Goal: Find specific page/section: Find specific page/section

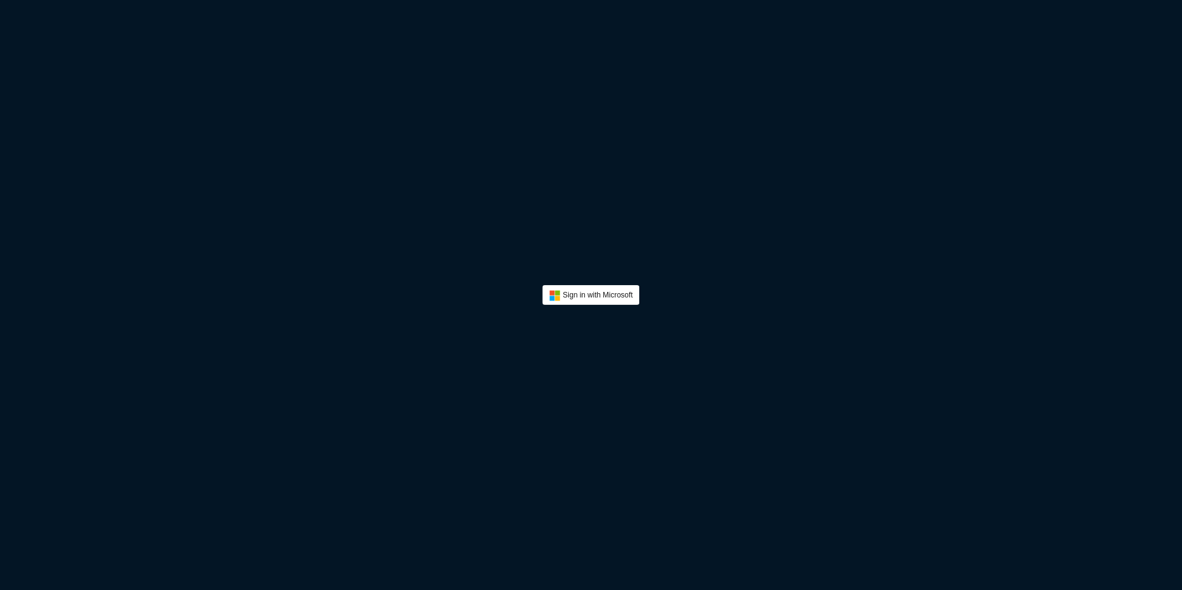
click at [579, 296] on button "Sign In" at bounding box center [590, 295] width 97 height 20
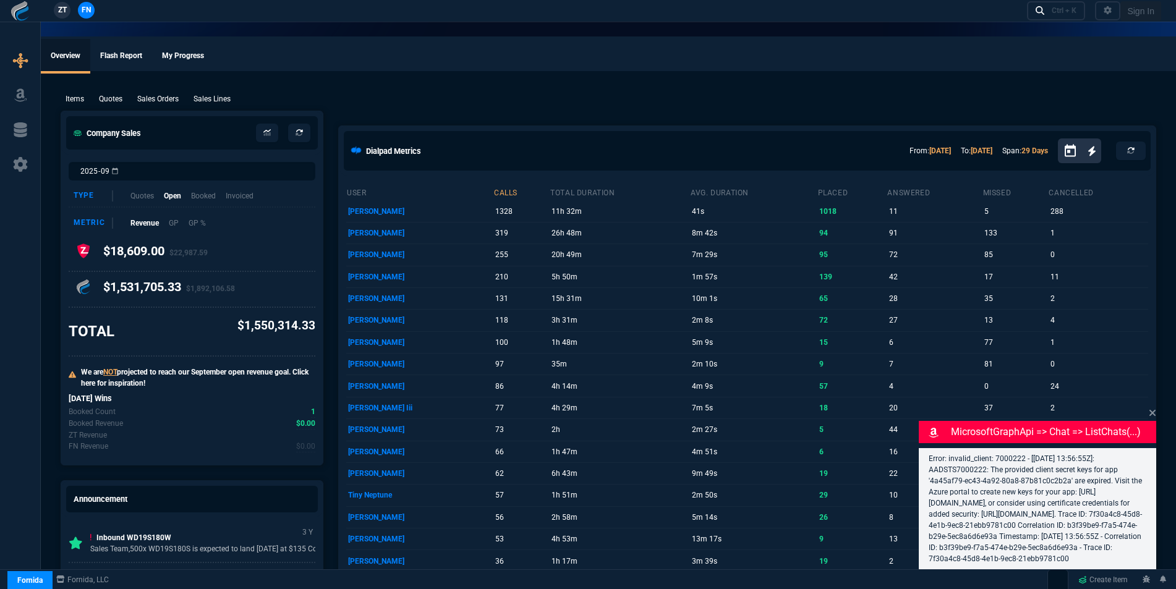
select select "16: [PERSON_NAME]"
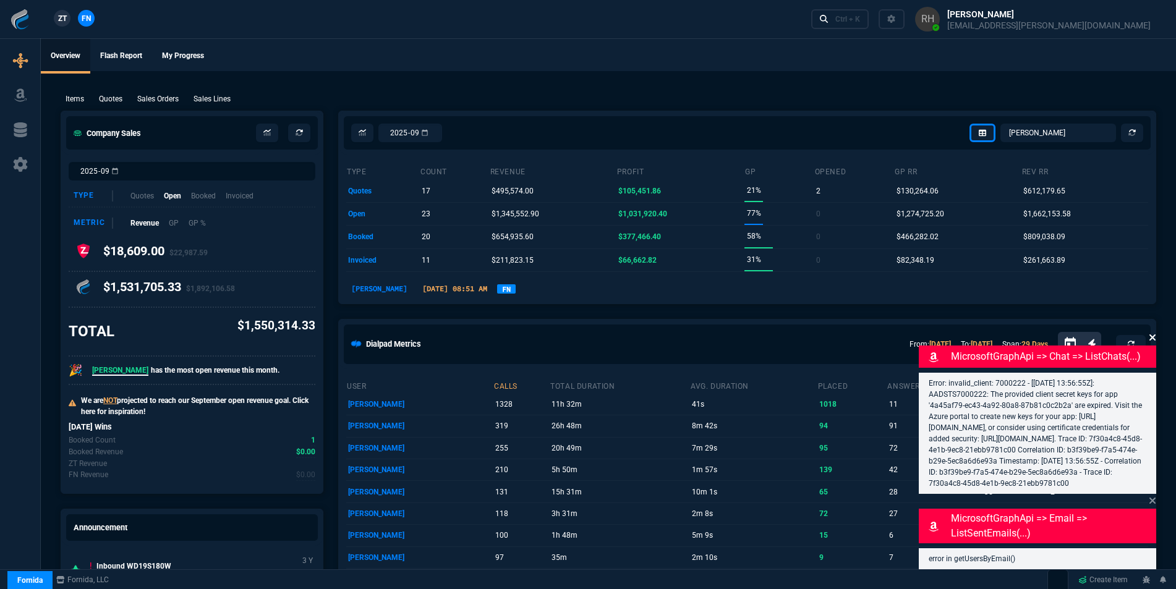
click at [1153, 334] on icon at bounding box center [1152, 337] width 6 height 6
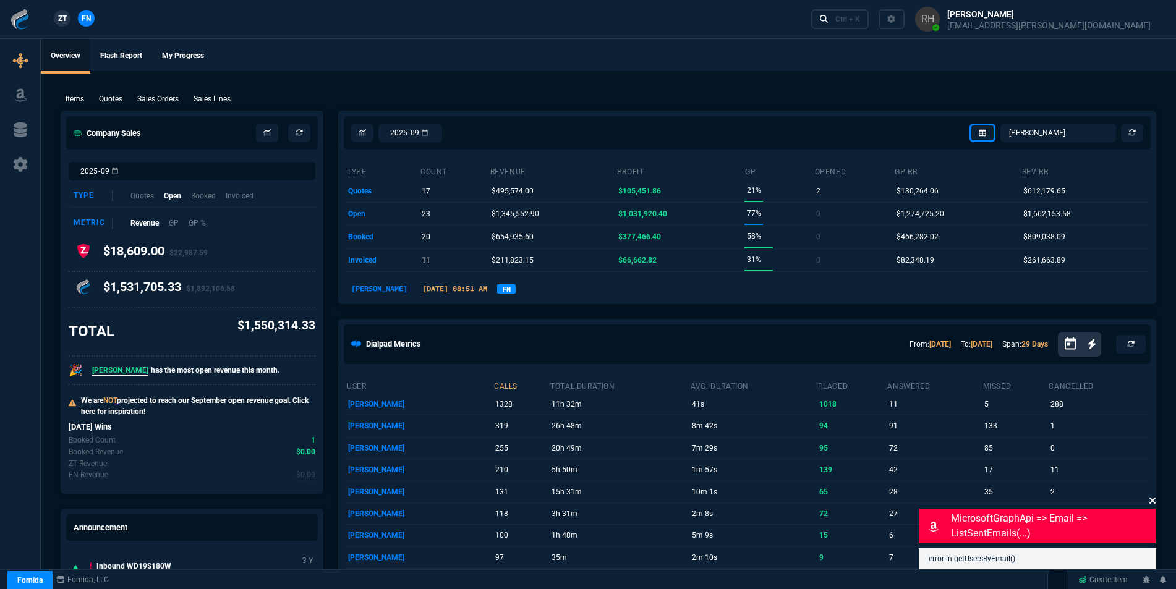
click at [1150, 500] on icon at bounding box center [1151, 501] width 7 height 10
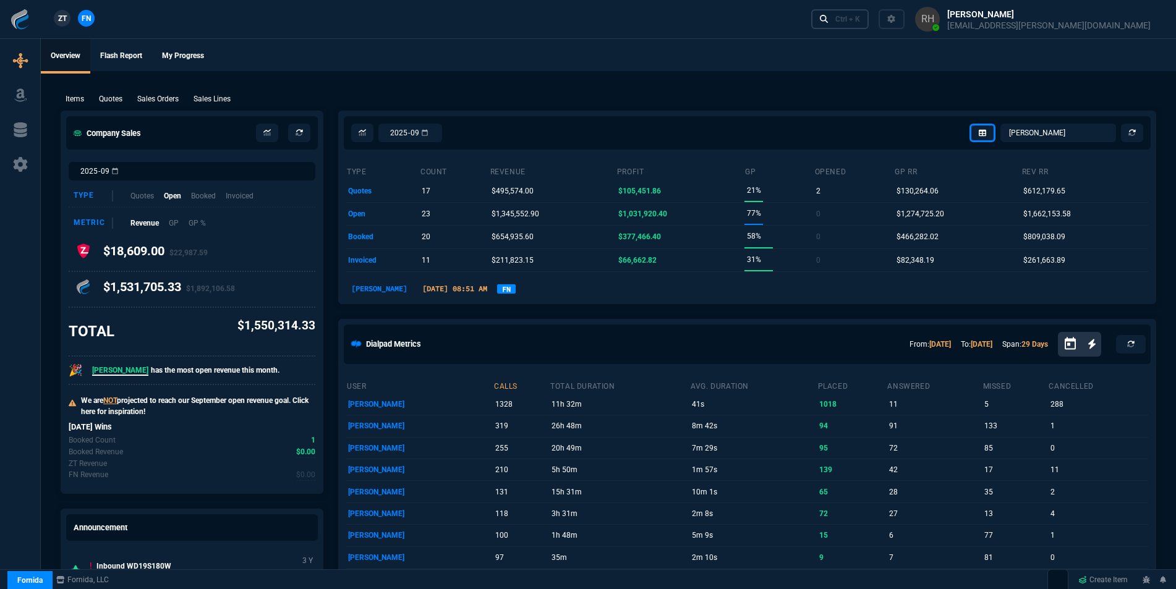
click at [869, 22] on link "Ctrl + K" at bounding box center [840, 18] width 58 height 19
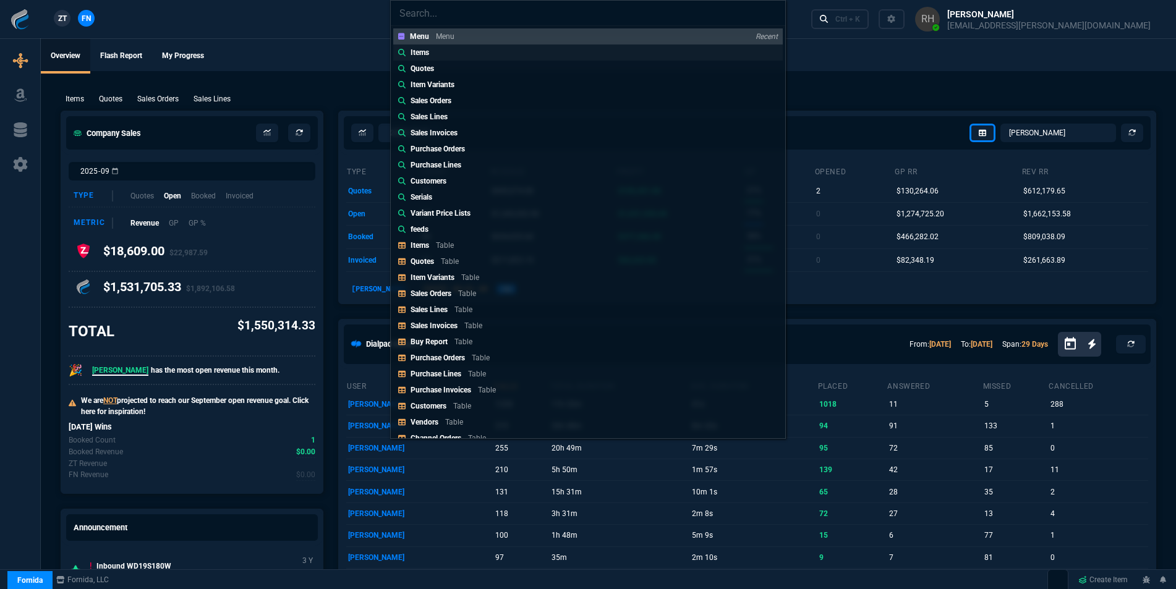
click at [418, 53] on p "Items" at bounding box center [419, 52] width 19 height 11
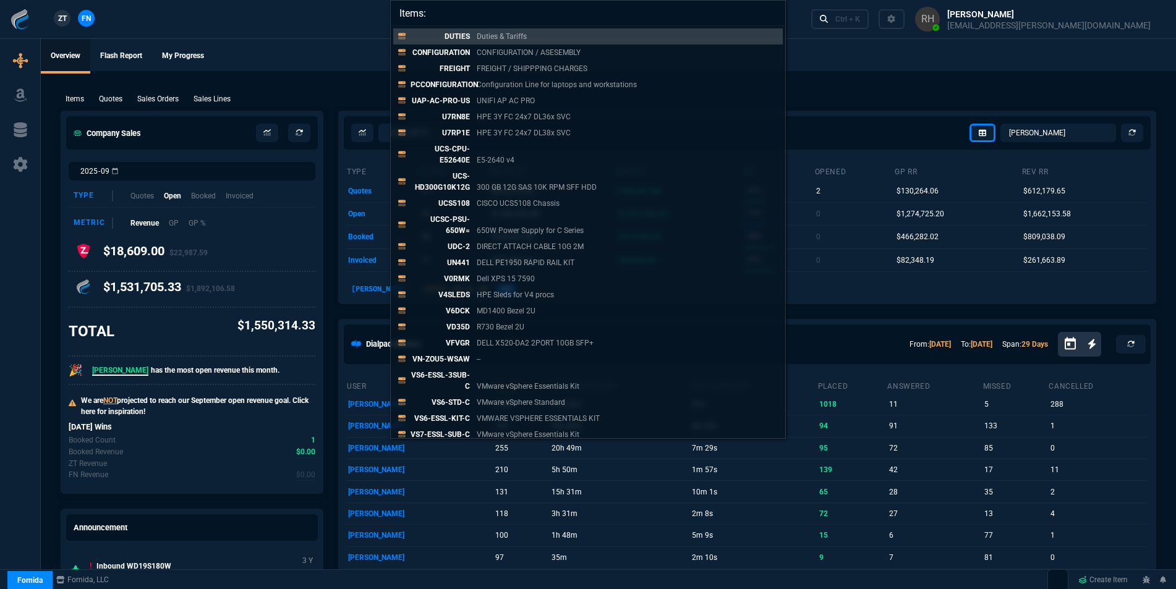
paste input "10X6-09114"
type input "Items: 10X6-09114"
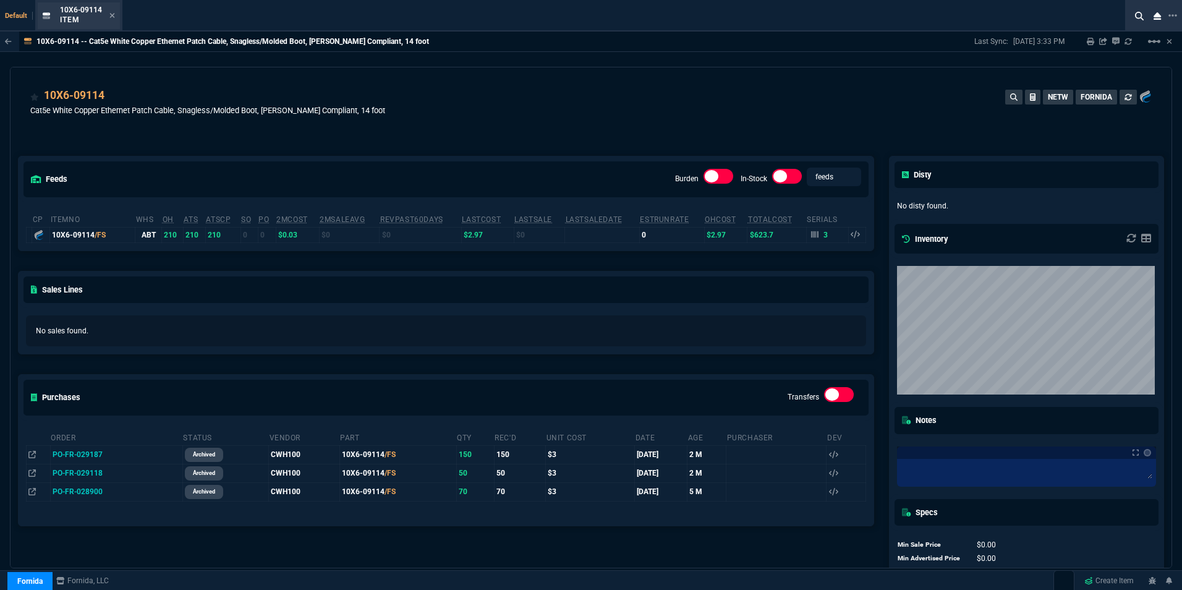
click at [109, 9] on div "10X6-09114 Item" at bounding box center [87, 16] width 55 height 22
